Goal: Task Accomplishment & Management: Manage account settings

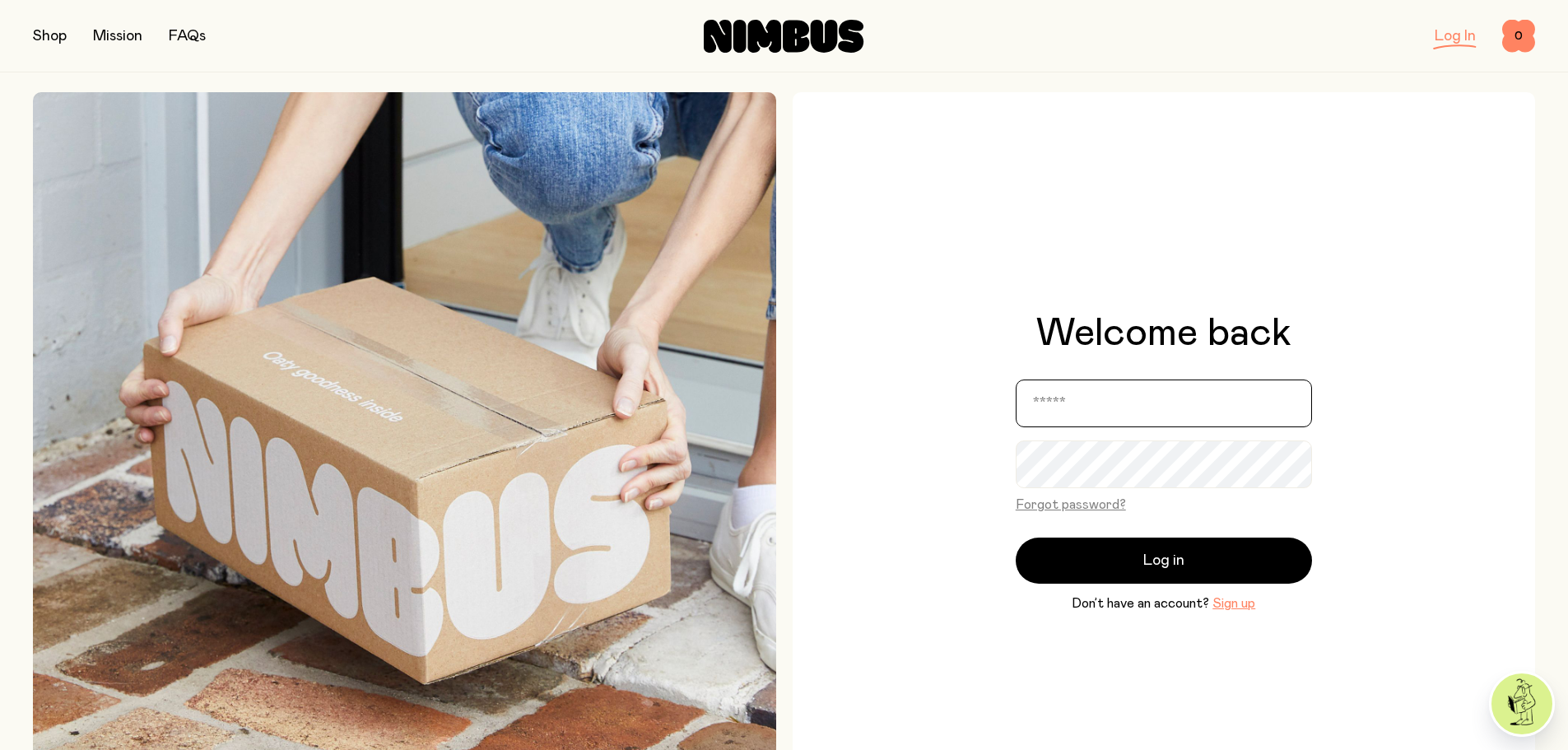
click at [1191, 407] on input "email" at bounding box center [1163, 403] width 296 height 48
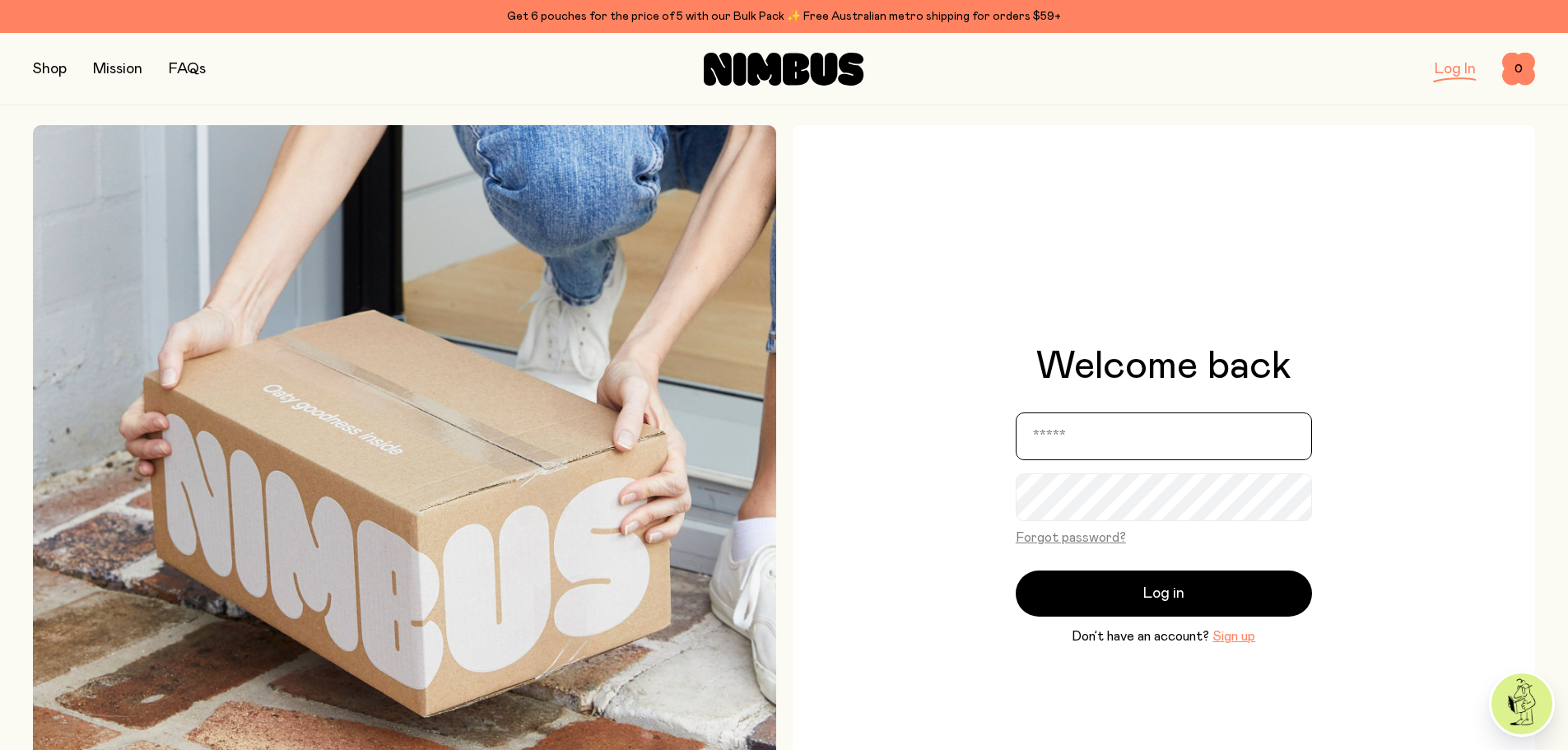
type input "**********"
click at [1015, 571] on button "Log in" at bounding box center [1163, 594] width 296 height 46
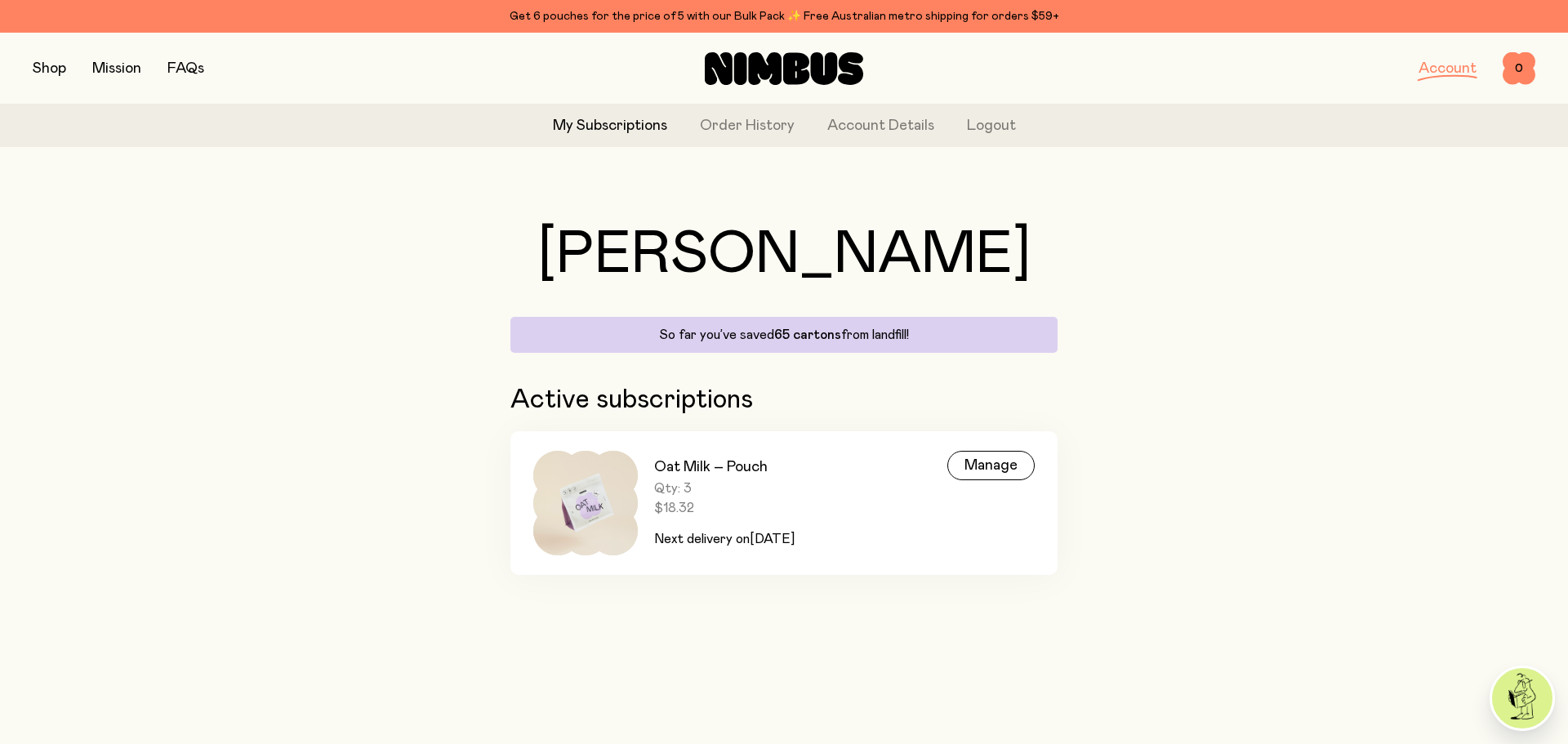
click at [944, 459] on link "Oat Milk – Pouch Qty: 3 $18.32 Next delivery [DATE][DATE] Manage" at bounding box center [784, 503] width 547 height 143
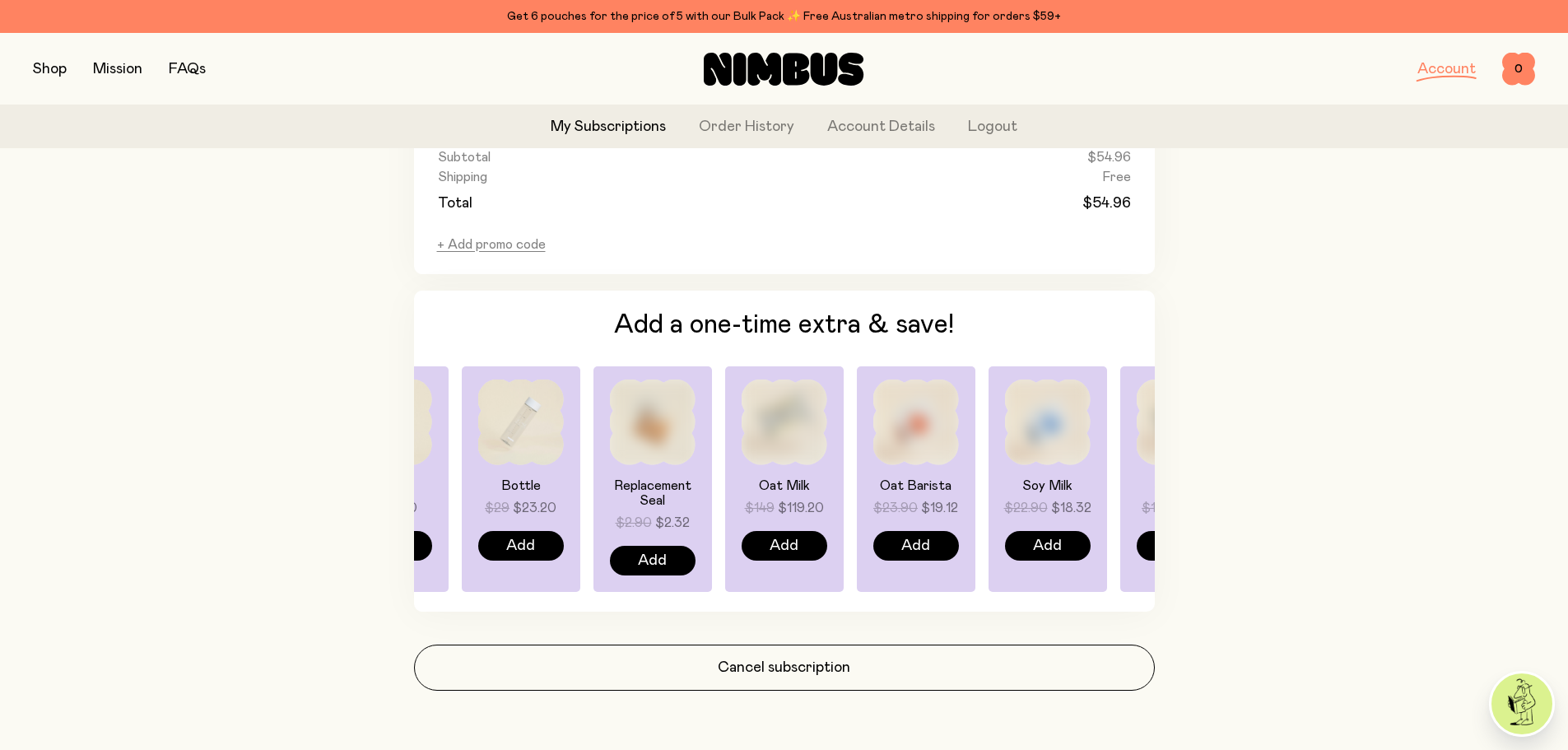
scroll to position [1123, 0]
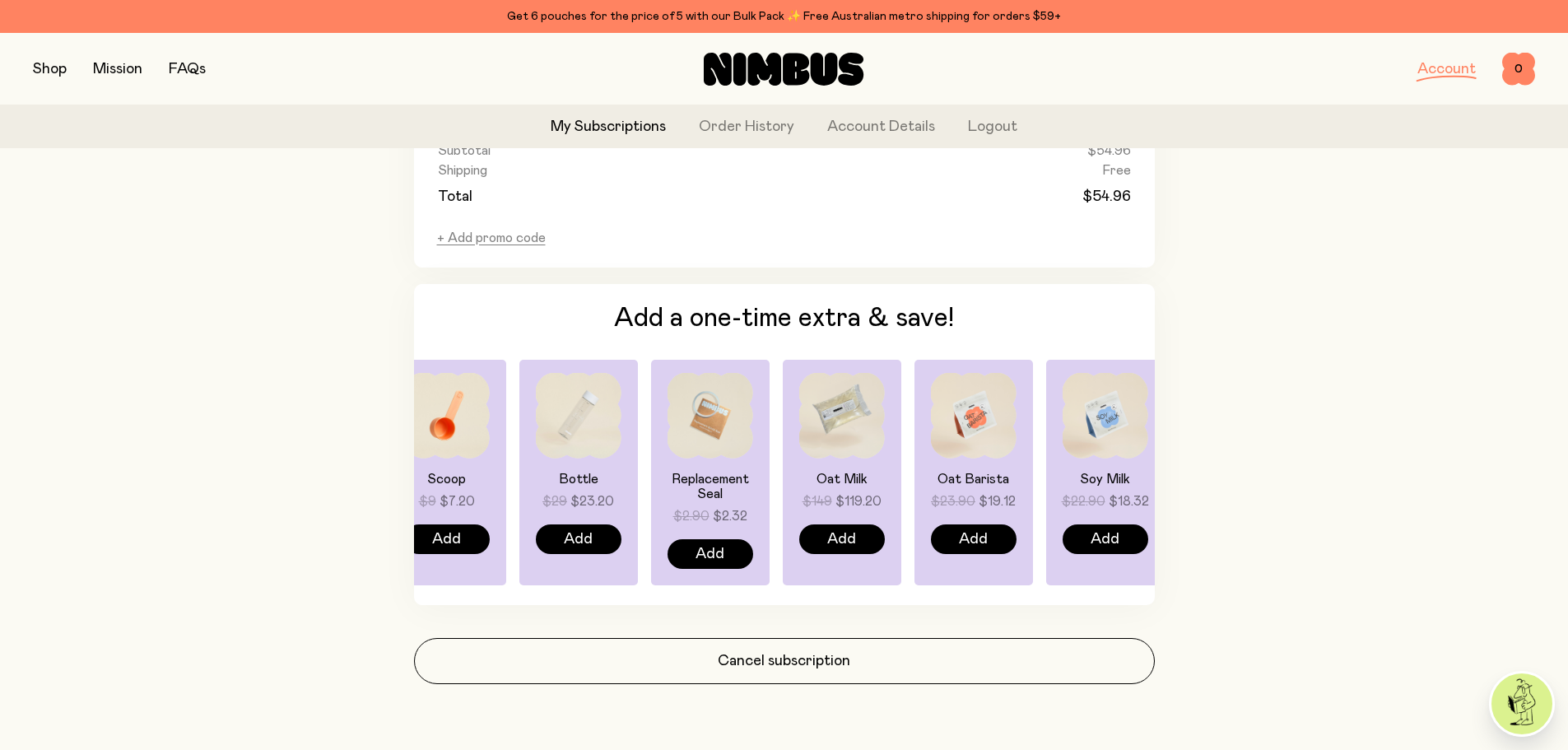
drag, startPoint x: 509, startPoint y: 463, endPoint x: 578, endPoint y: 457, distance: 69.3
click at [520, 463] on div "Bottle $29 $23.20 Add" at bounding box center [578, 472] width 118 height 225
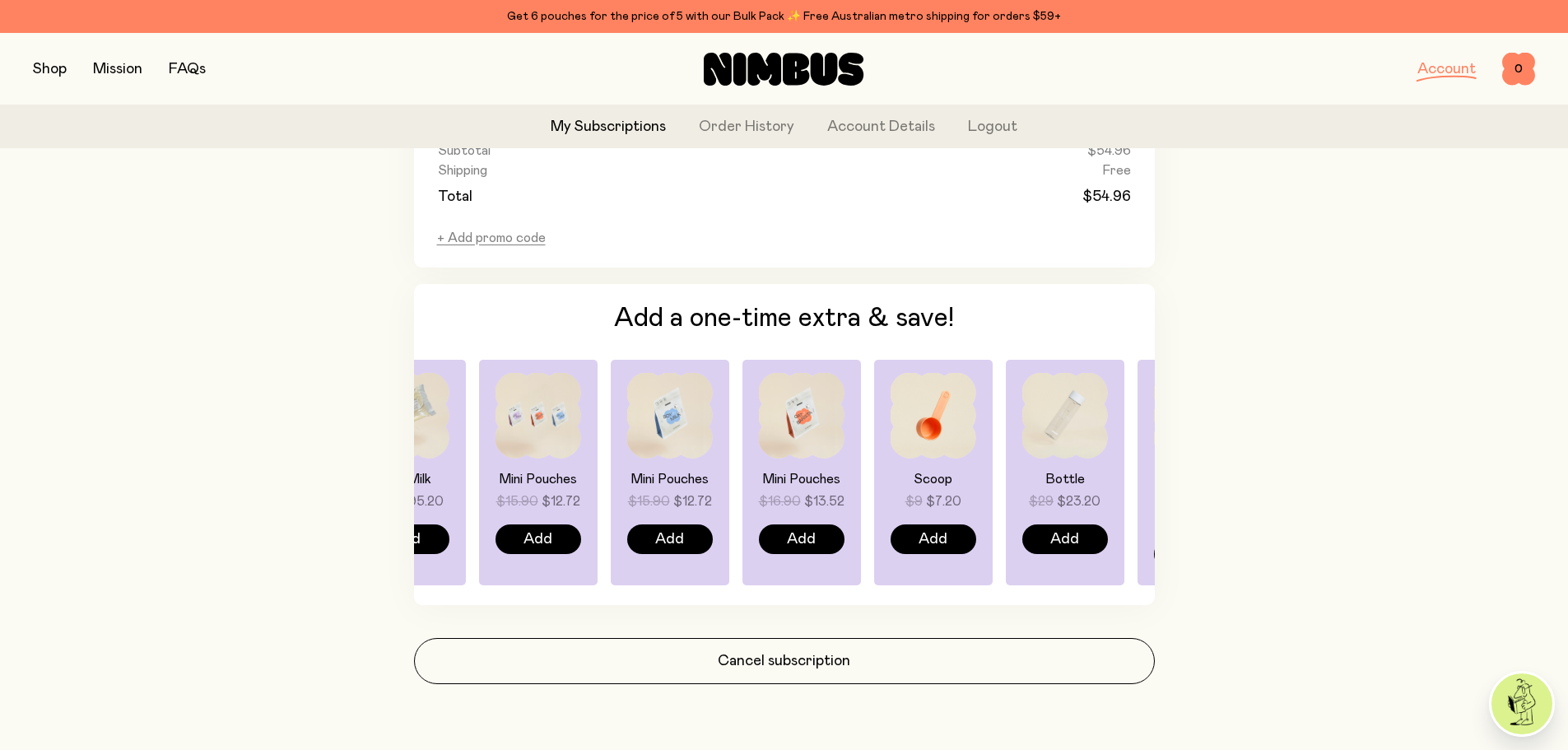
drag, startPoint x: 1088, startPoint y: 429, endPoint x: 448, endPoint y: 440, distance: 640.1
click at [429, 447] on img at bounding box center [406, 415] width 86 height 86
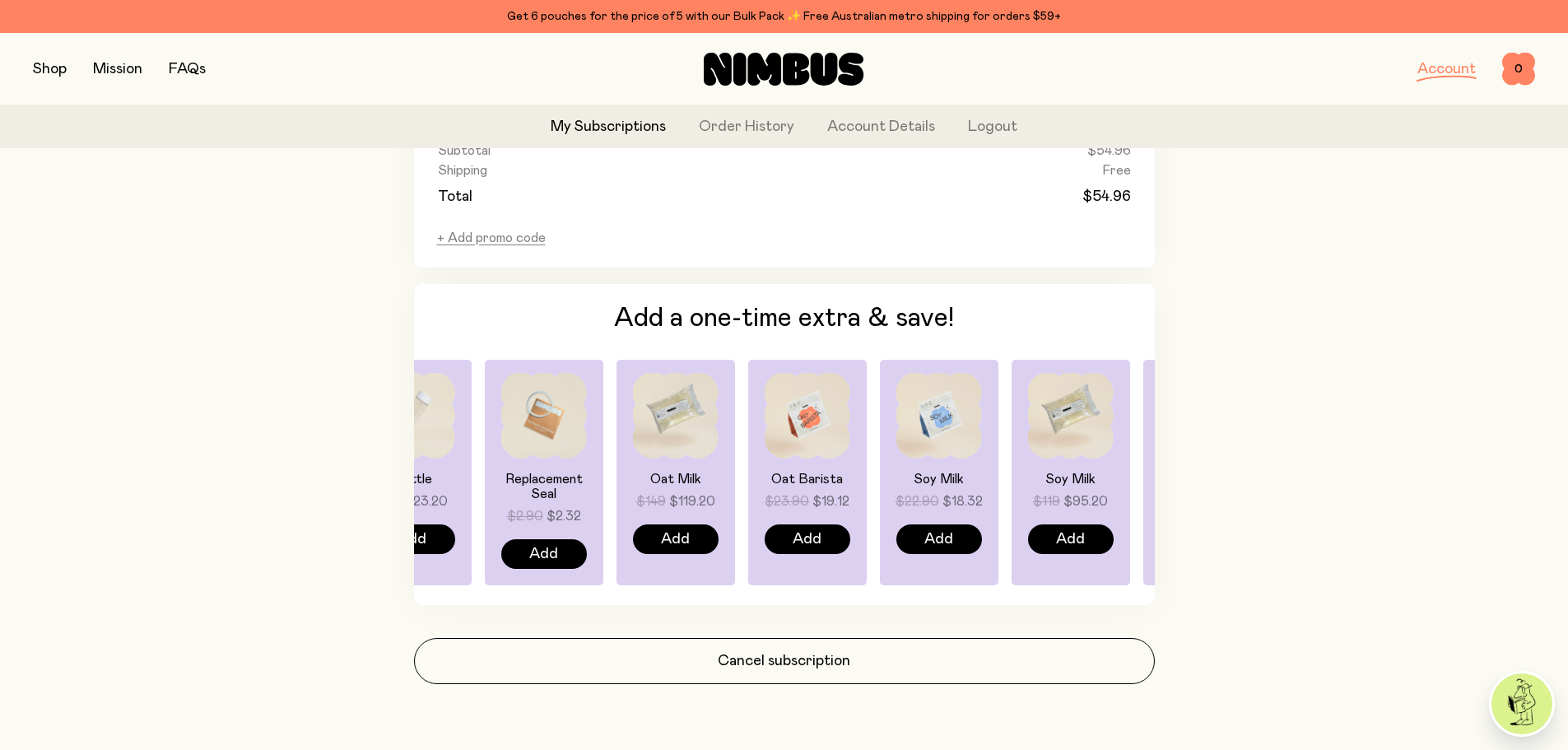
drag, startPoint x: 1123, startPoint y: 467, endPoint x: 486, endPoint y: 514, distance: 638.7
click at [748, 514] on div "Replacement Seal $2.90 $2.32 Add" at bounding box center [807, 472] width 118 height 225
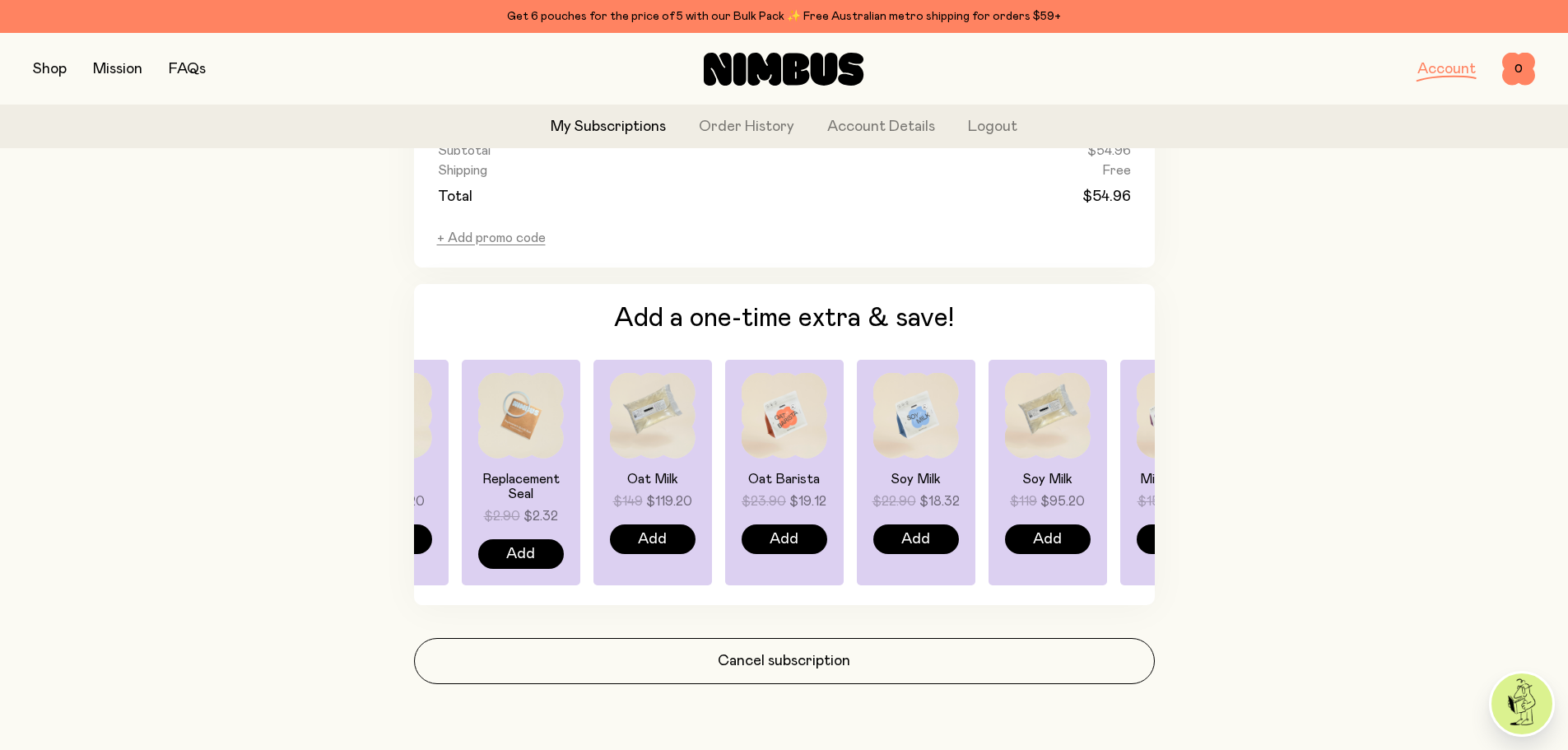
scroll to position [1041, 0]
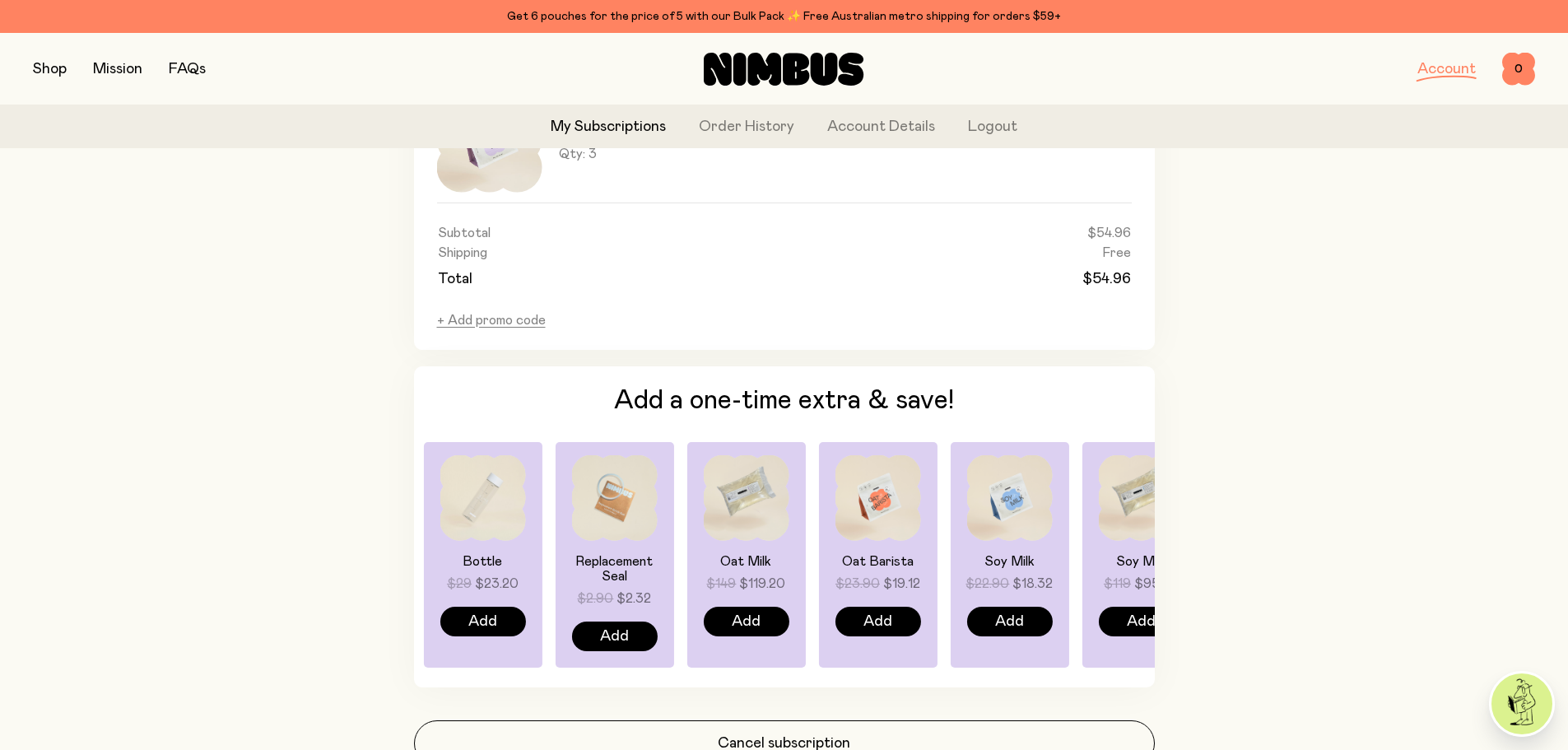
drag, startPoint x: 1138, startPoint y: 507, endPoint x: 1217, endPoint y: 531, distance: 82.6
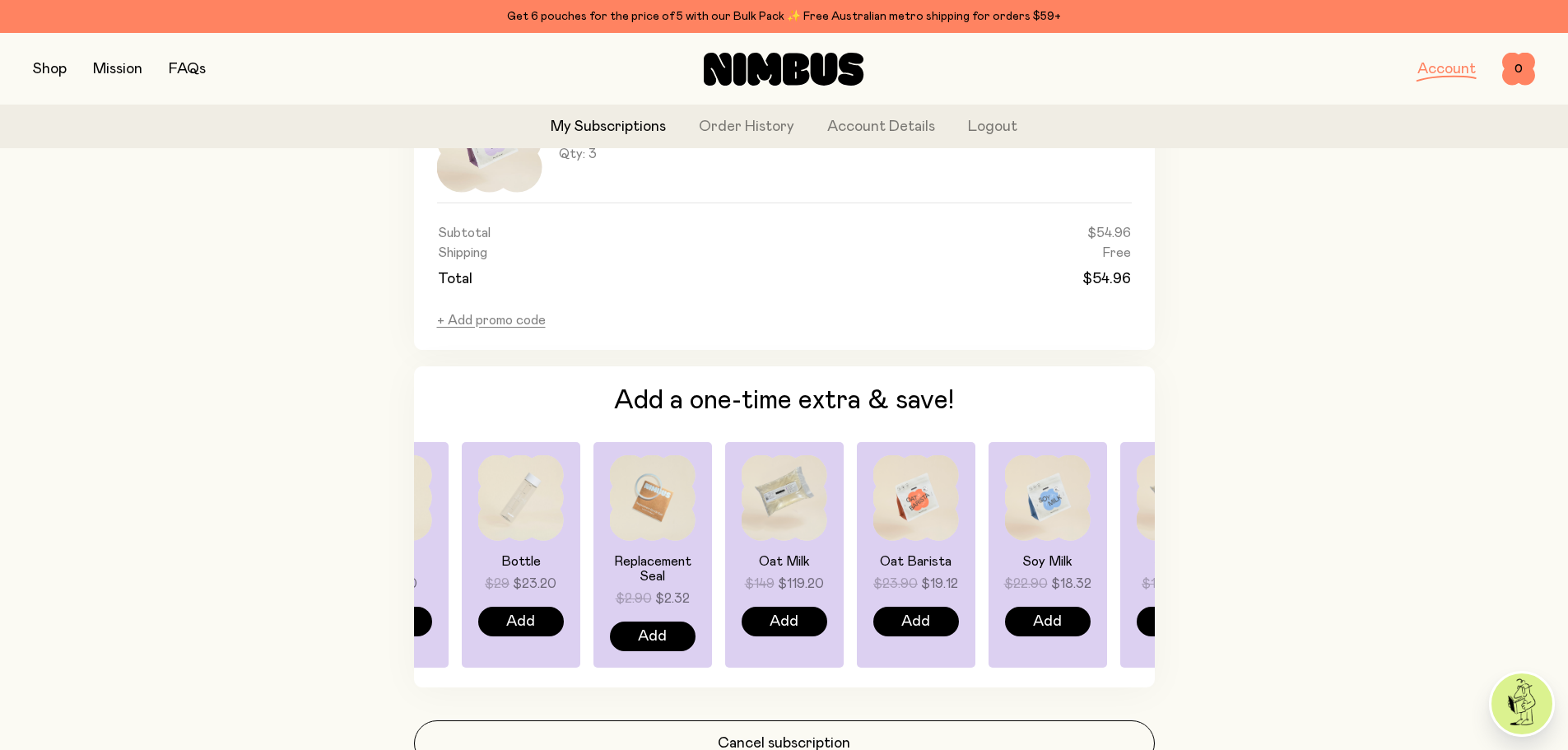
click at [658, 523] on img at bounding box center [652, 497] width 86 height 86
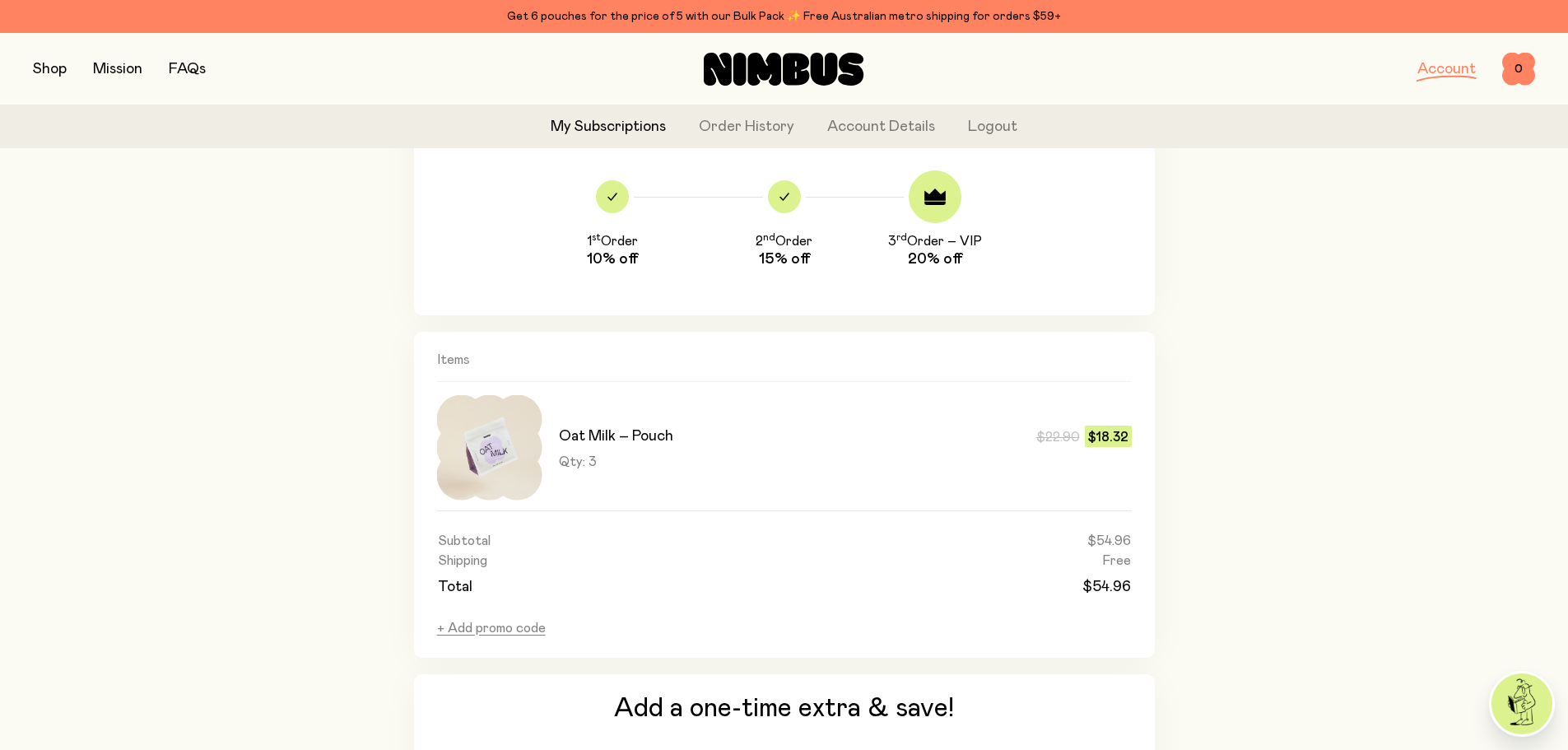
scroll to position [548, 0]
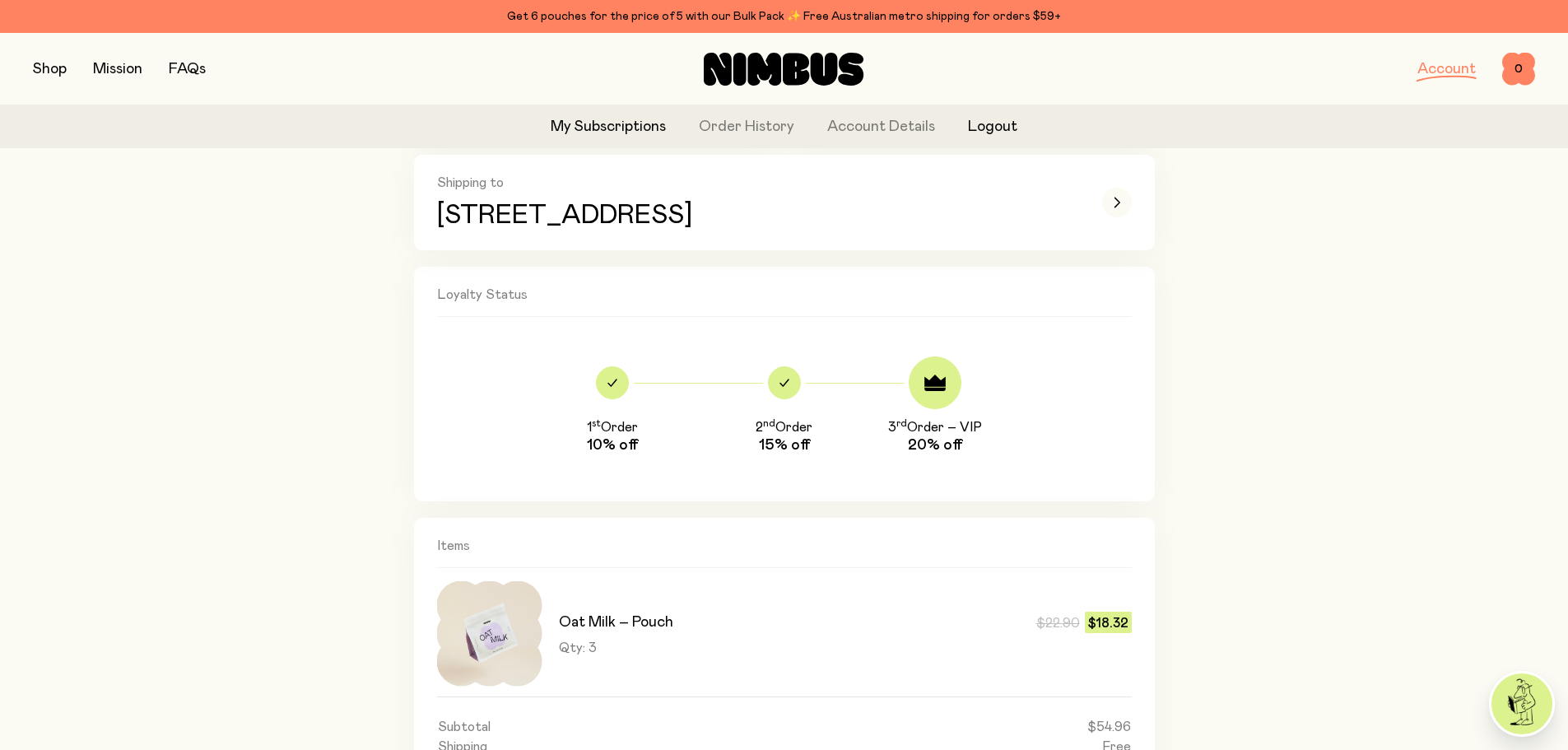
click at [1002, 133] on button "Logout" at bounding box center [992, 127] width 49 height 22
